Goal: Task Accomplishment & Management: Manage account settings

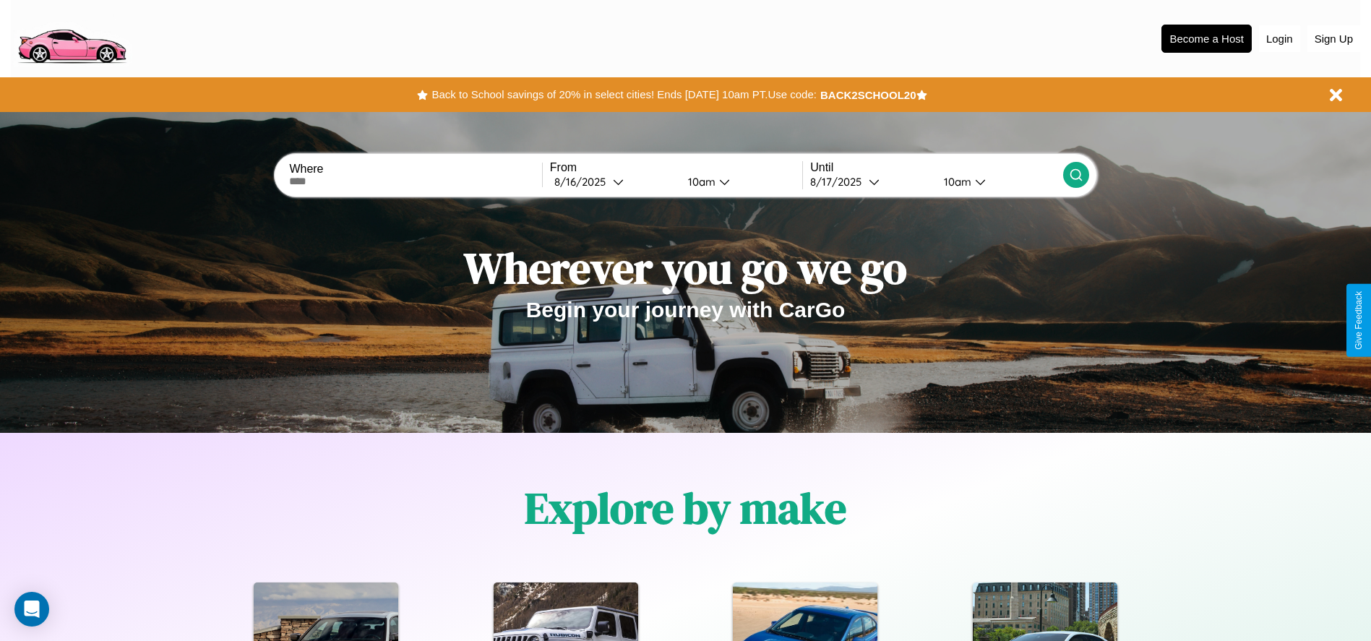
scroll to position [300, 0]
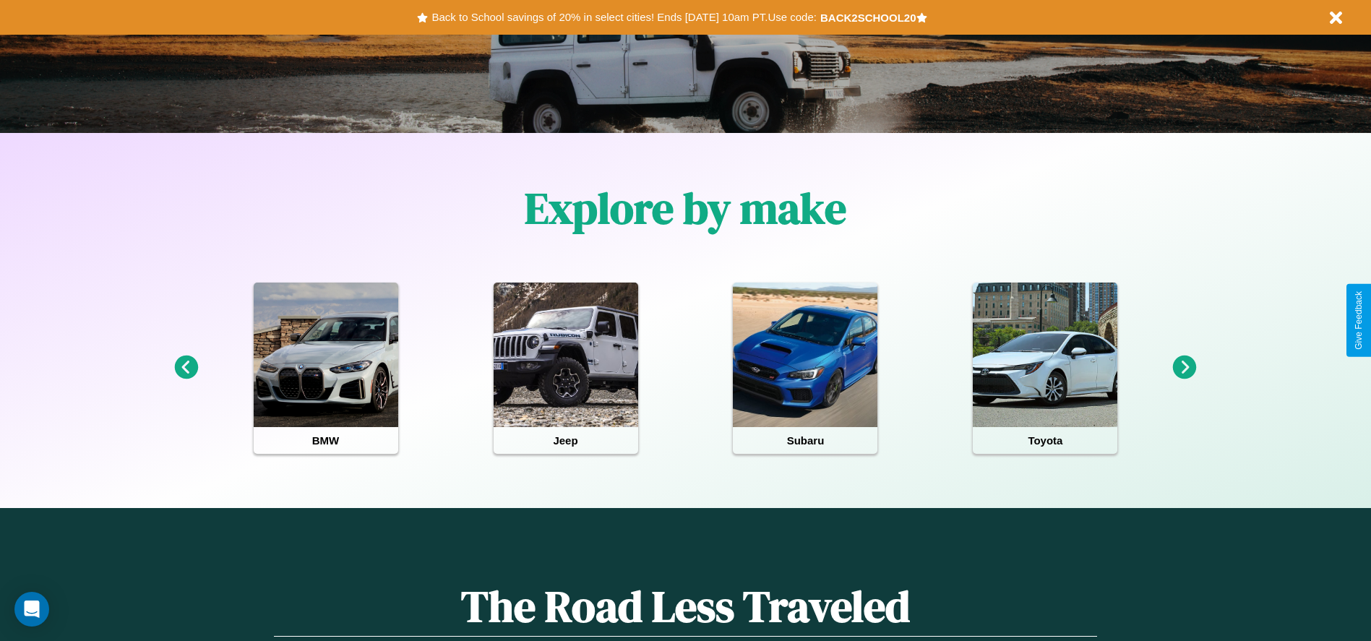
click at [186, 368] on icon at bounding box center [186, 368] width 24 height 24
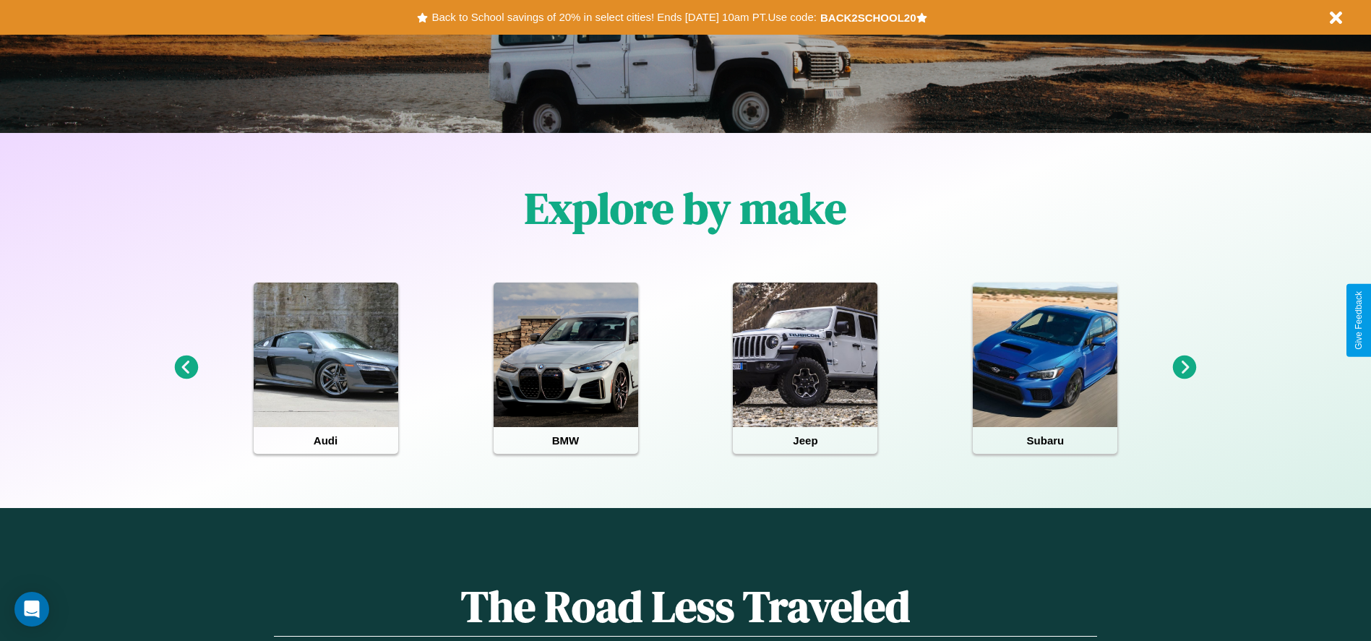
click at [1185, 368] on icon at bounding box center [1185, 368] width 24 height 24
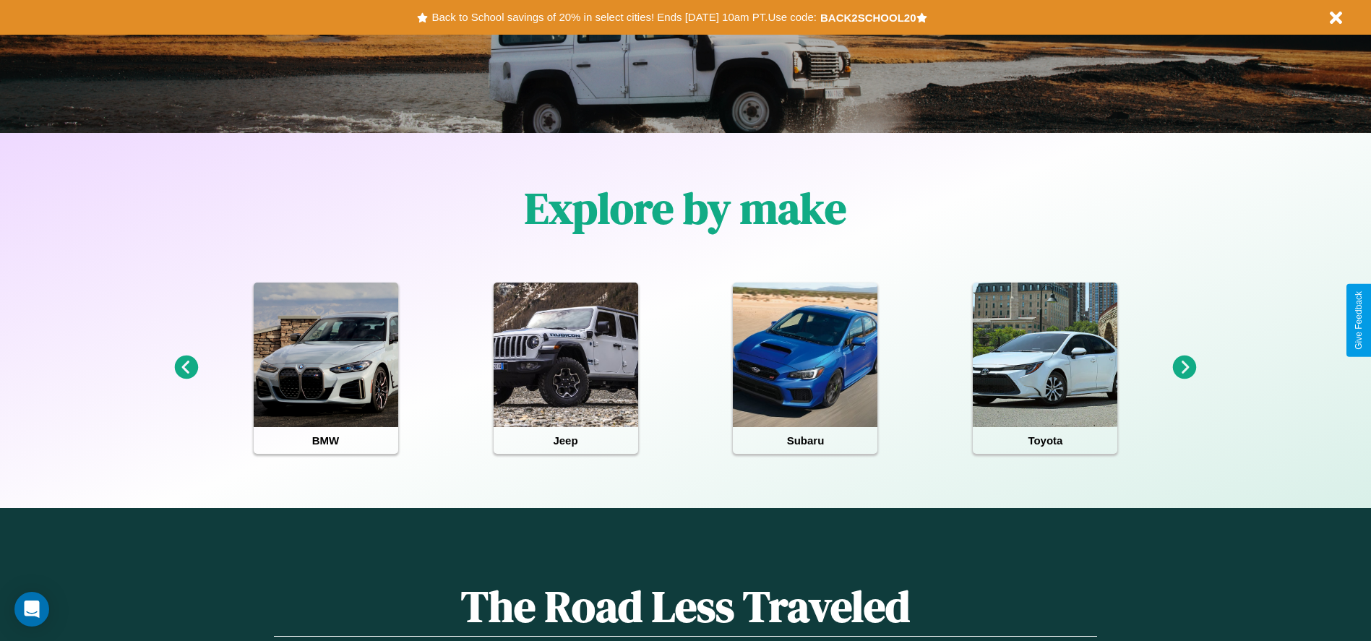
click at [186, 368] on icon at bounding box center [186, 368] width 24 height 24
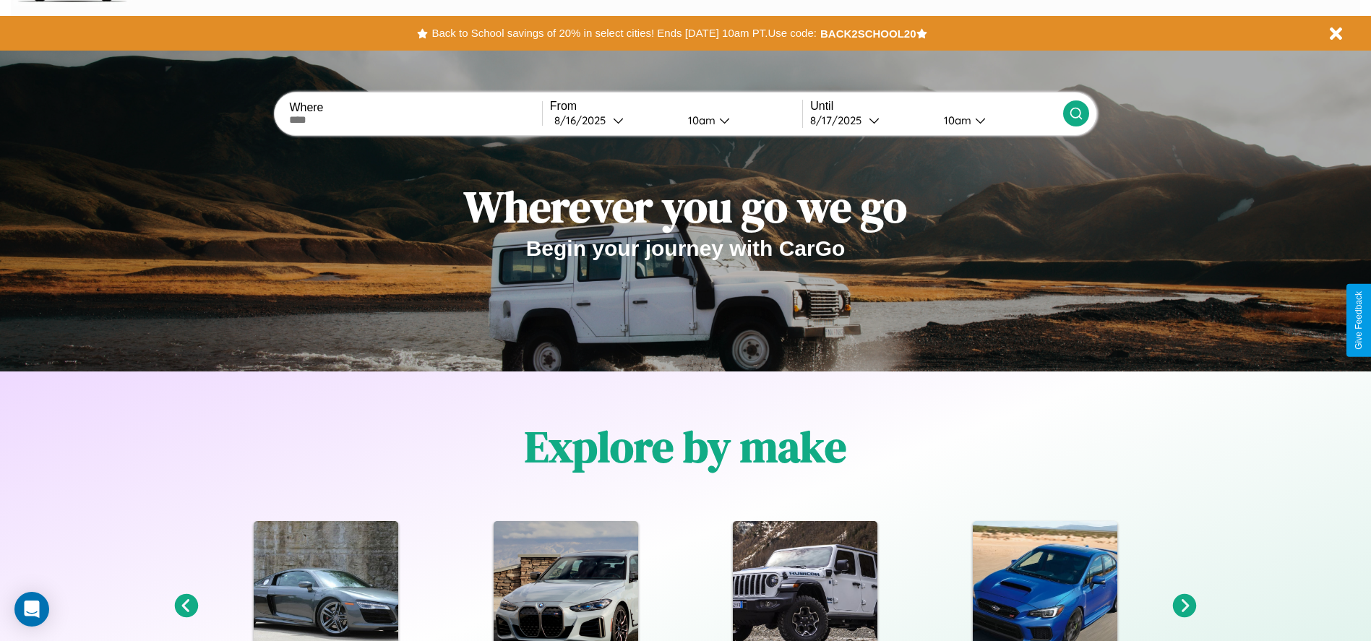
scroll to position [0, 0]
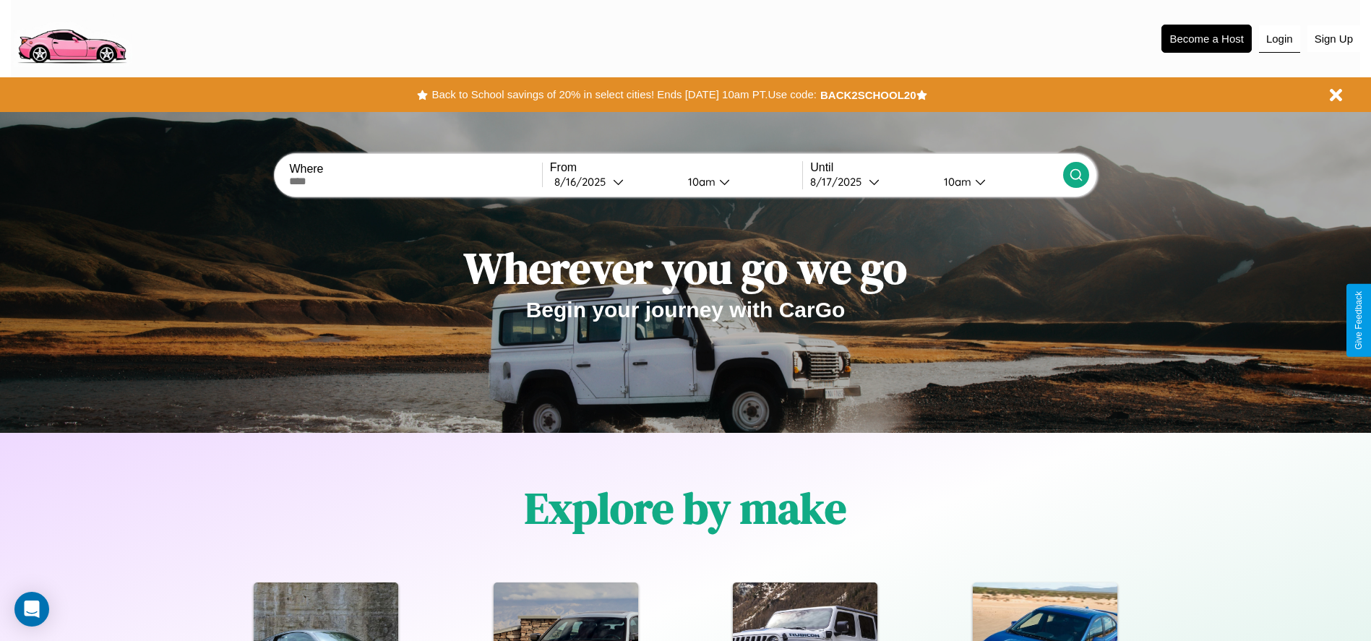
click at [1280, 38] on button "Login" at bounding box center [1279, 38] width 41 height 27
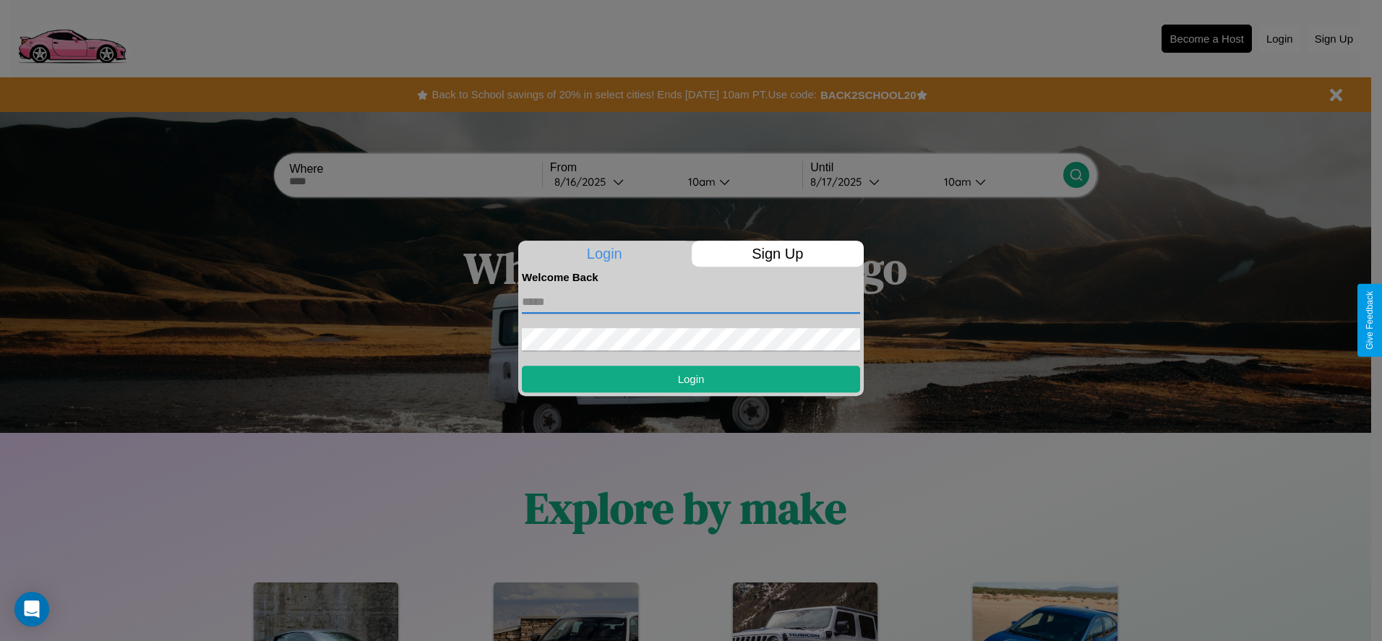
click at [691, 301] on input "text" at bounding box center [691, 302] width 338 height 23
type input "**********"
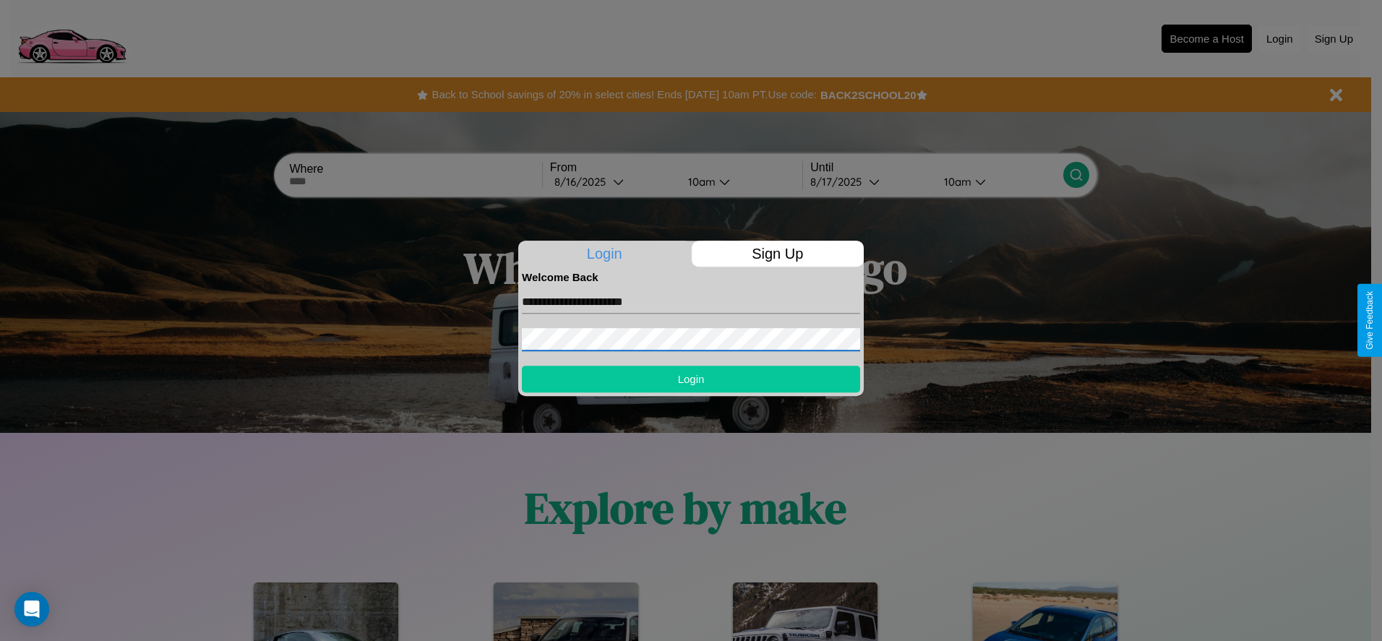
click at [691, 379] on button "Login" at bounding box center [691, 379] width 338 height 27
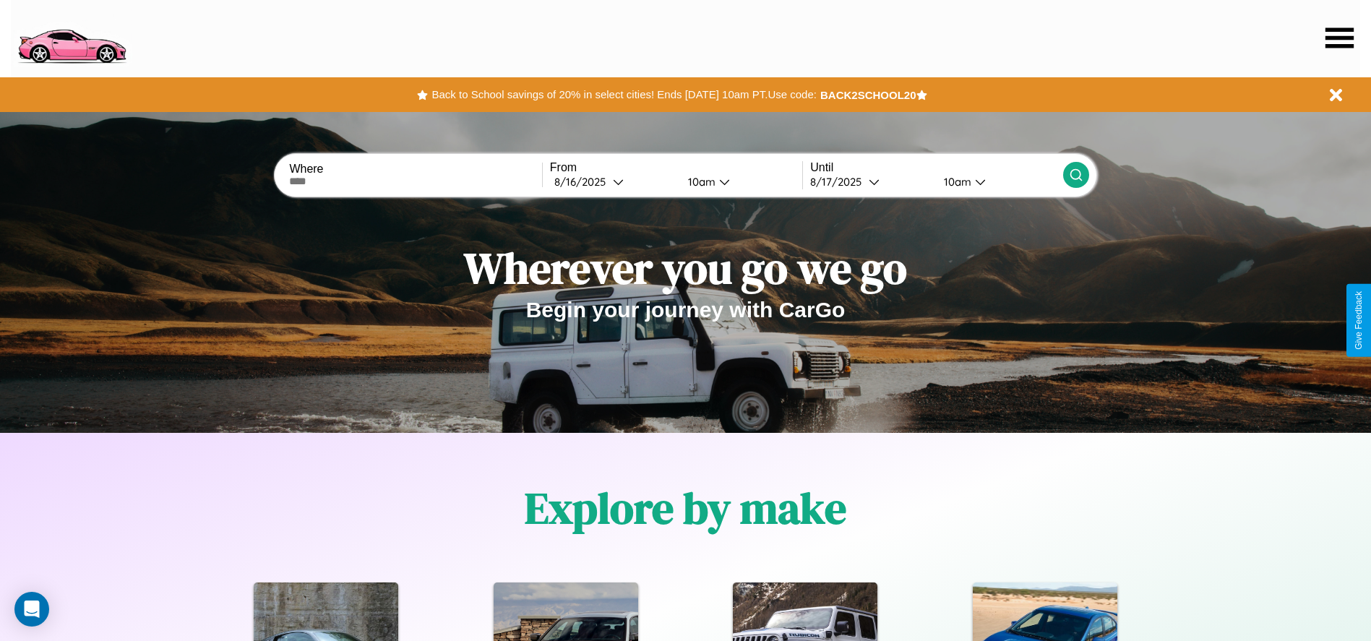
click at [1340, 38] on icon at bounding box center [1340, 37] width 28 height 20
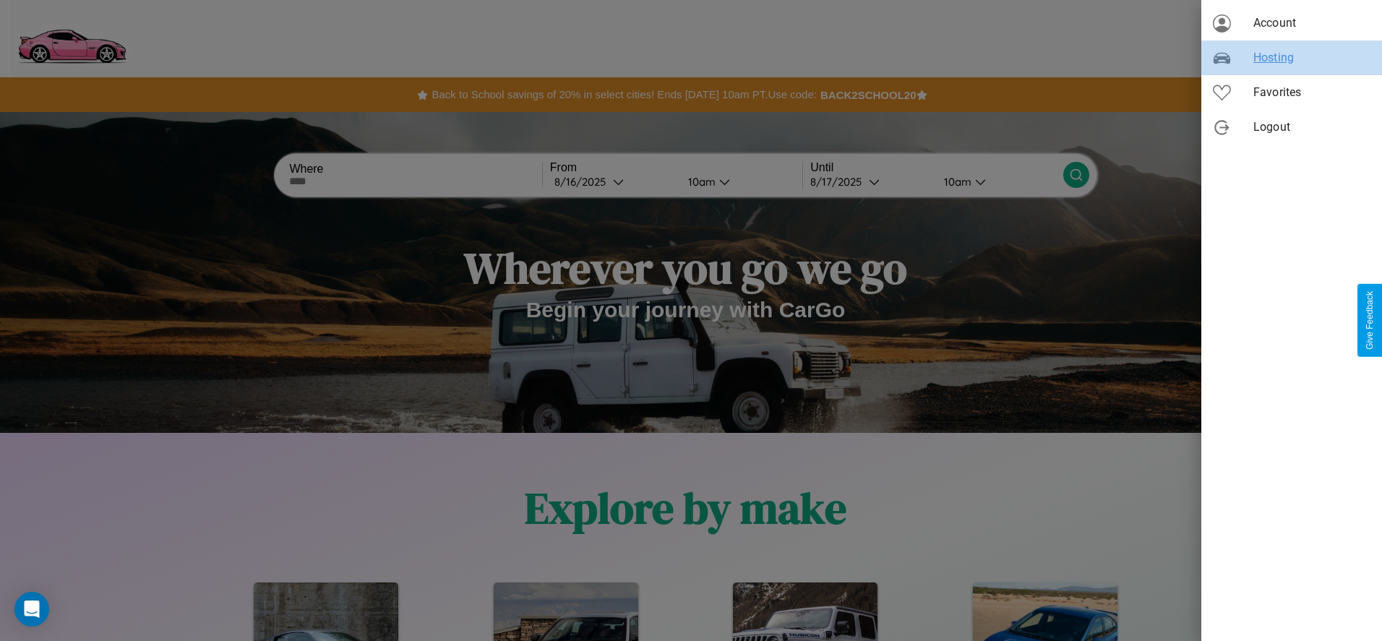
click at [1292, 58] on span "Hosting" at bounding box center [1312, 57] width 117 height 17
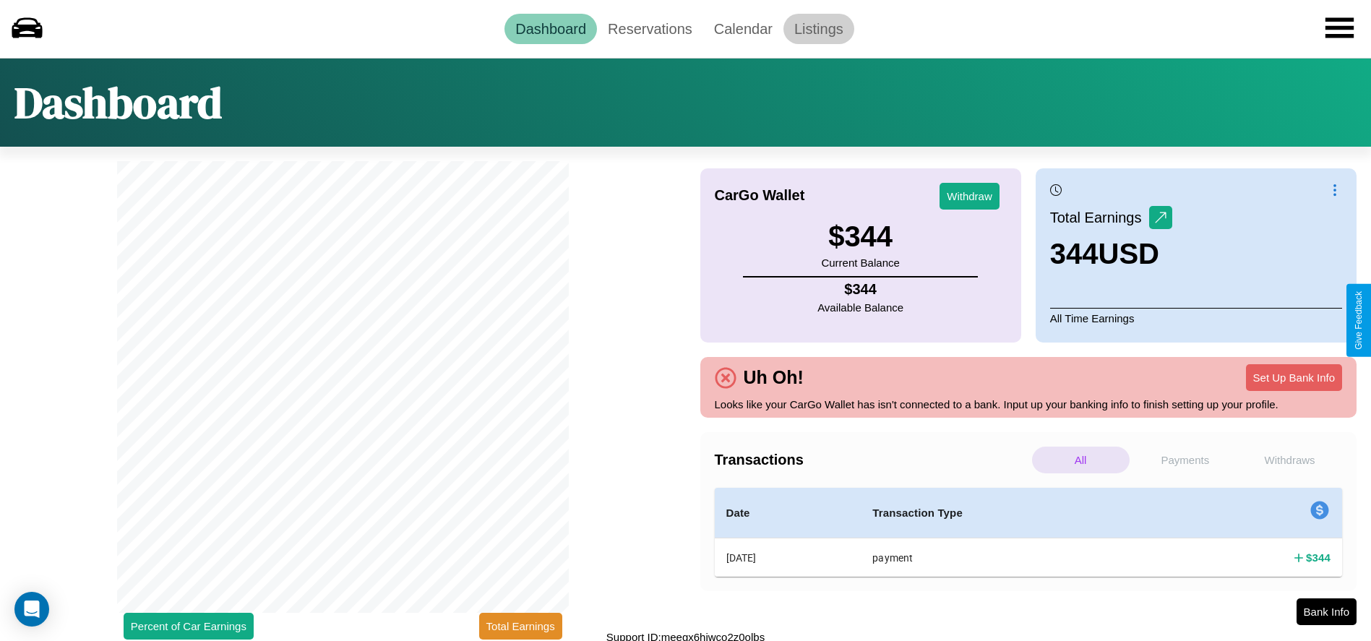
click at [818, 28] on link "Listings" at bounding box center [819, 29] width 71 height 30
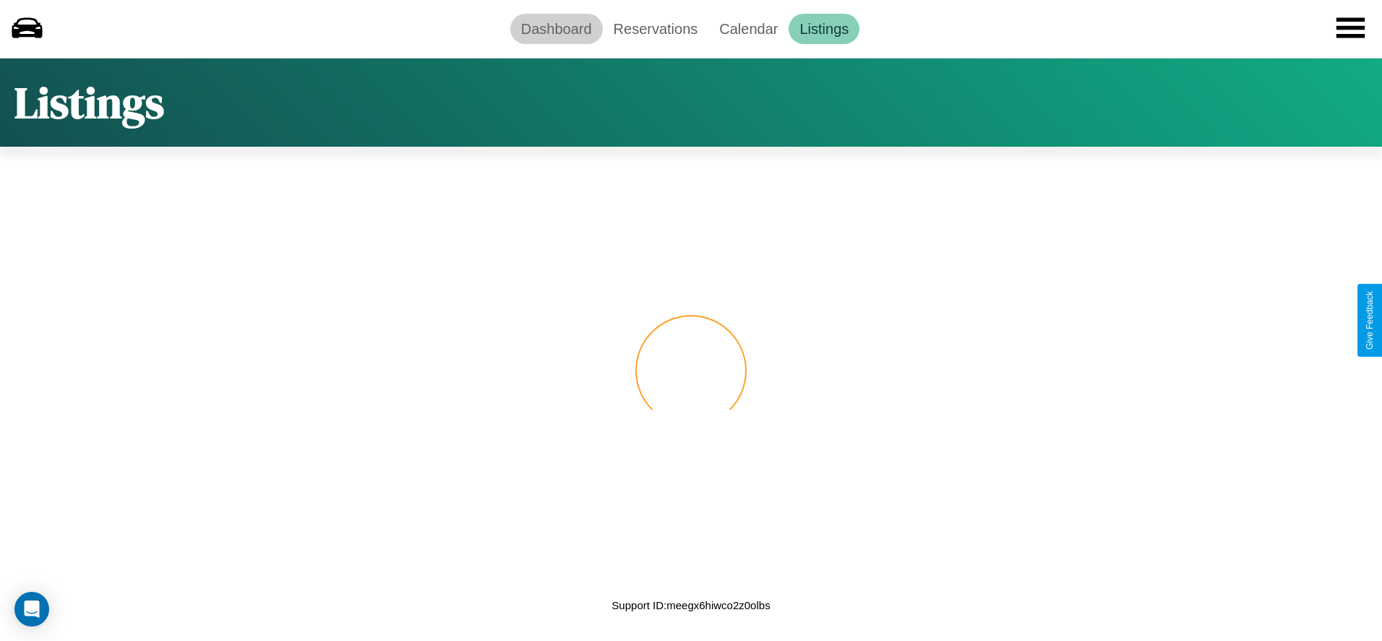
click at [556, 28] on link "Dashboard" at bounding box center [556, 29] width 93 height 30
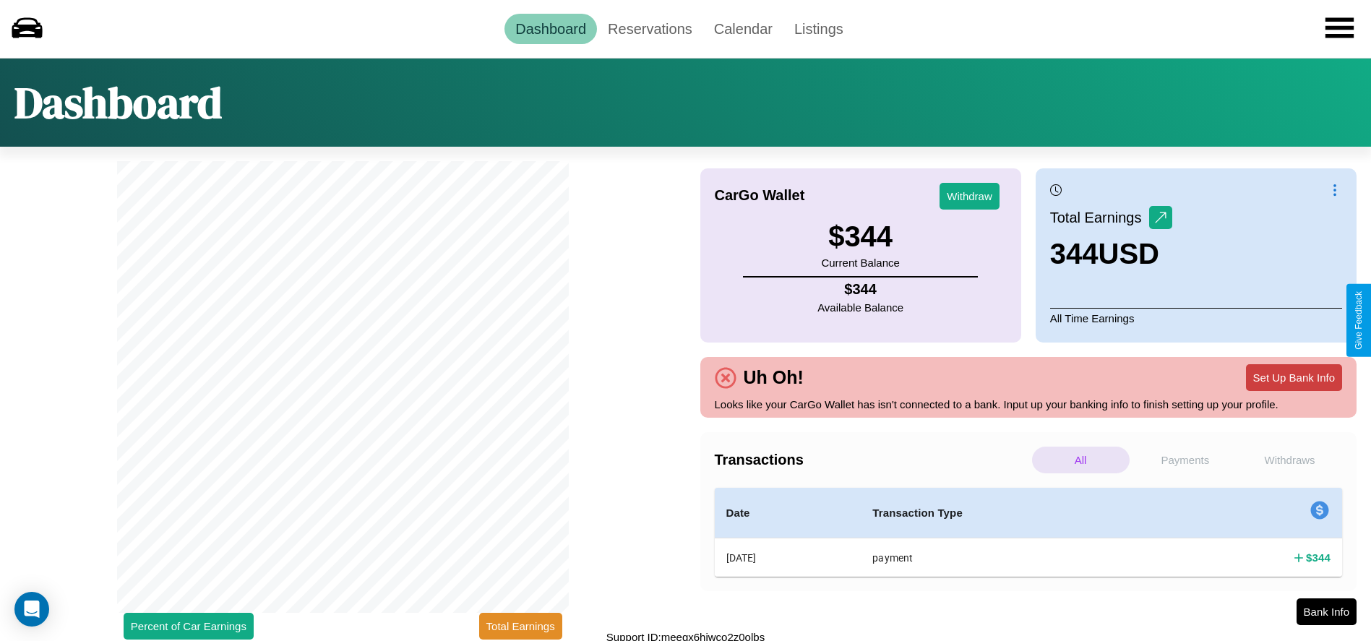
click at [1294, 377] on button "Set Up Bank Info" at bounding box center [1294, 377] width 96 height 27
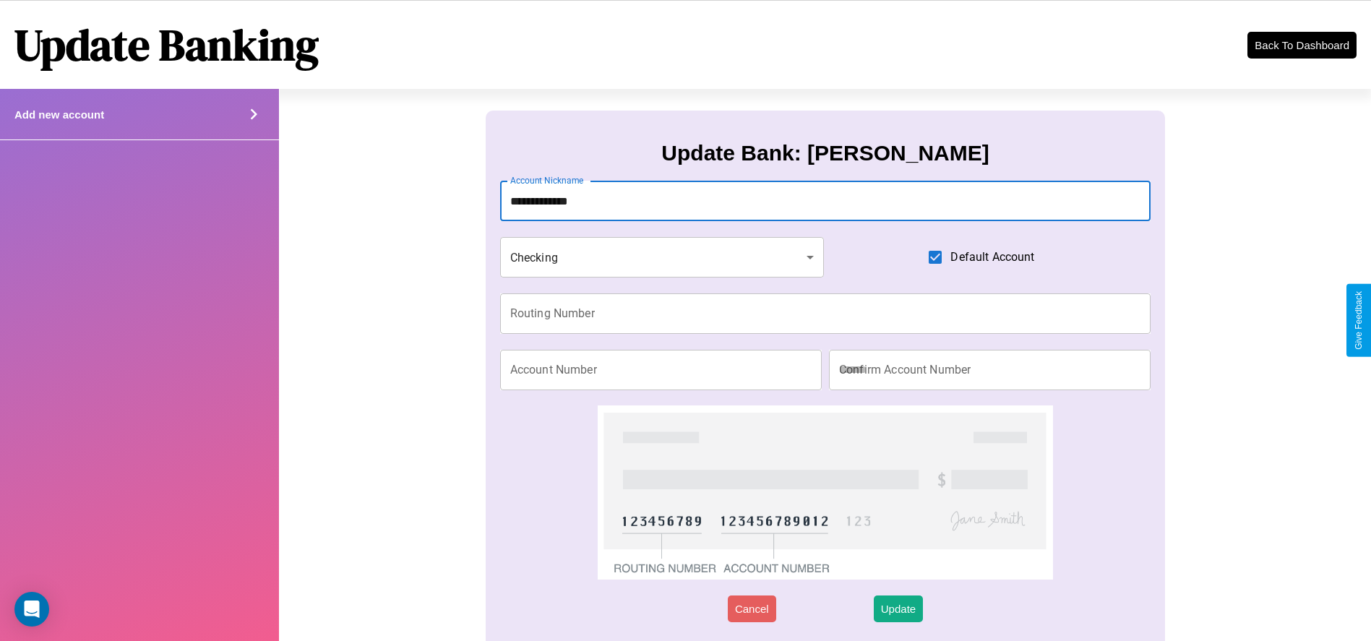
type input "**********"
